Goal: Transaction & Acquisition: Purchase product/service

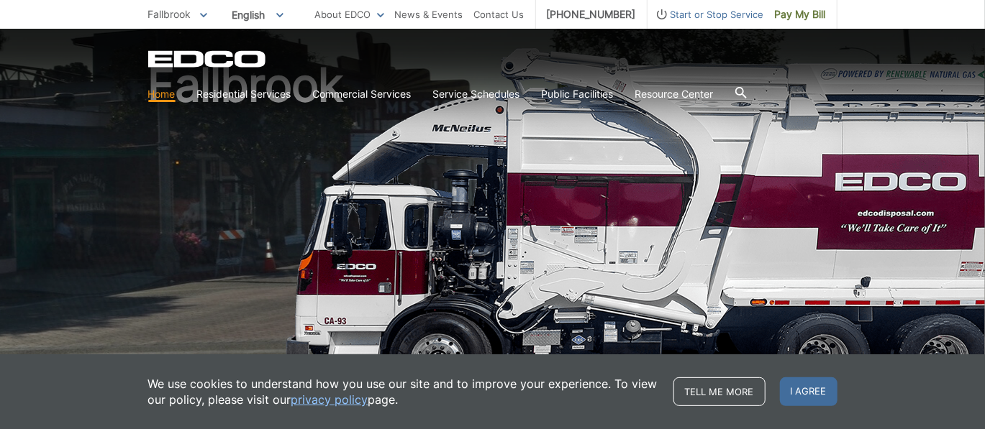
scroll to position [144, 0]
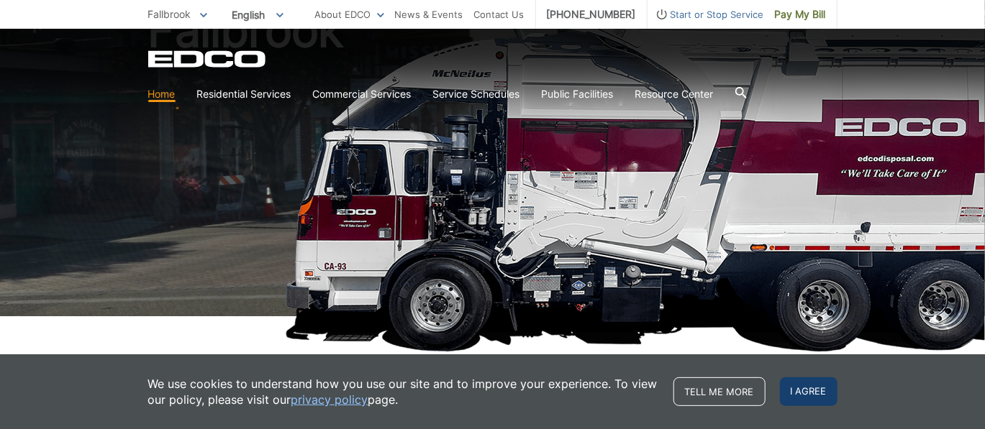
click at [799, 395] on span "I agree" at bounding box center [809, 392] width 58 height 29
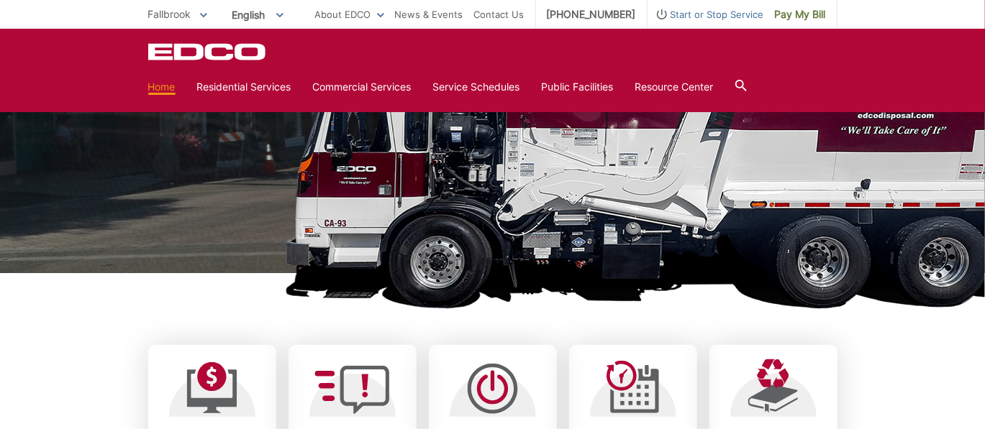
scroll to position [0, 0]
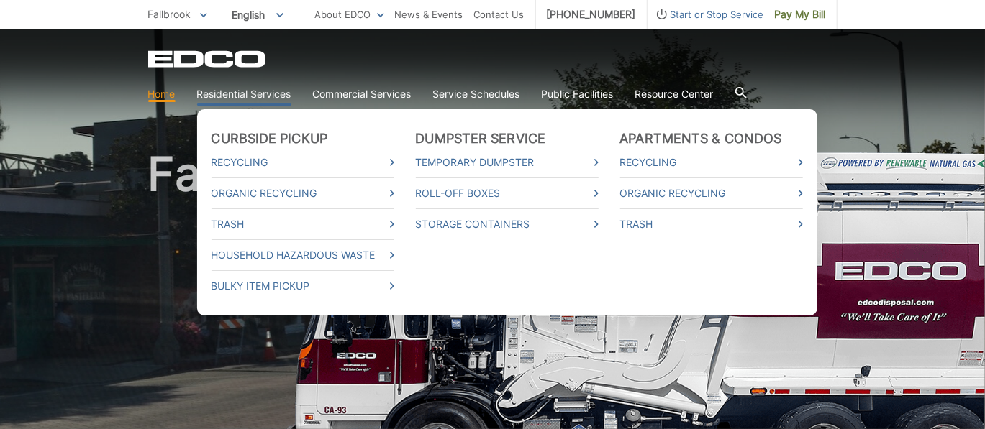
click at [279, 100] on link "Residential Services" at bounding box center [244, 94] width 94 height 16
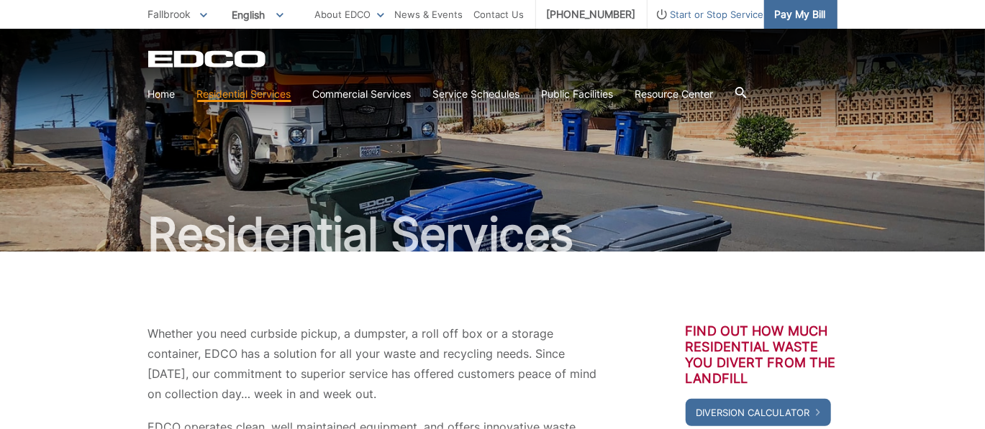
click at [790, 16] on span "Pay My Bill" at bounding box center [800, 14] width 51 height 16
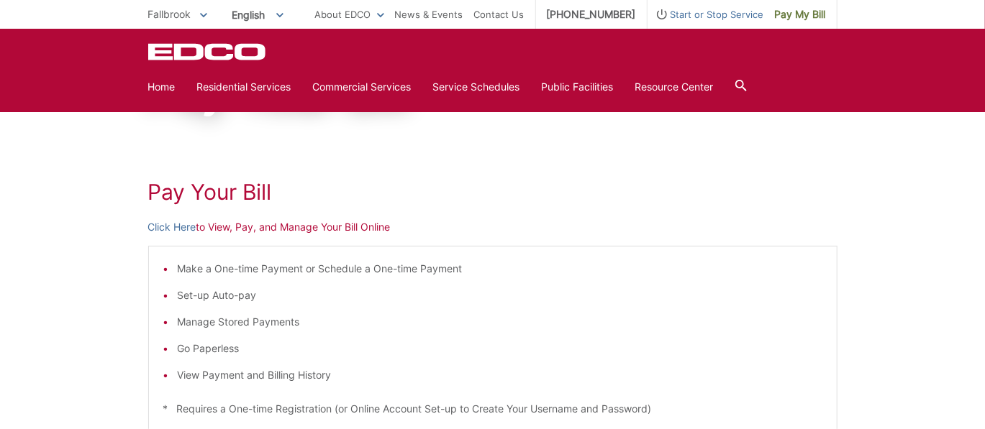
scroll to position [144, 0]
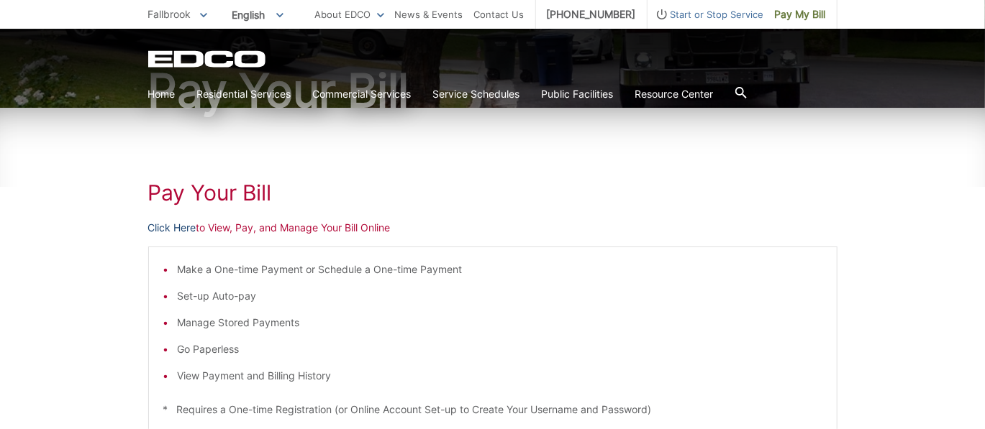
click at [175, 227] on link "Click Here" at bounding box center [172, 228] width 48 height 16
